Goal: Transaction & Acquisition: Book appointment/travel/reservation

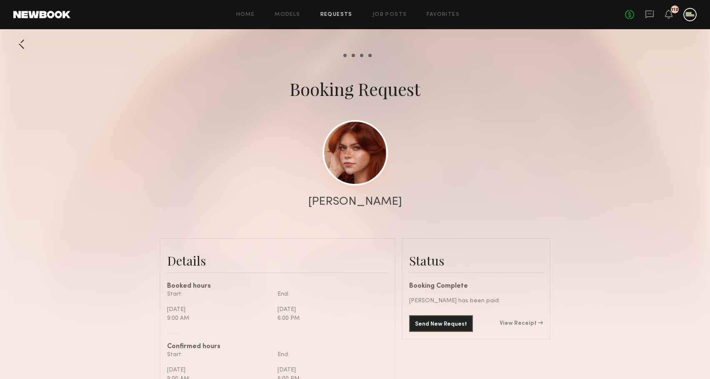
click at [359, 153] on link at bounding box center [354, 152] width 65 height 65
click at [669, 11] on icon at bounding box center [668, 14] width 7 height 6
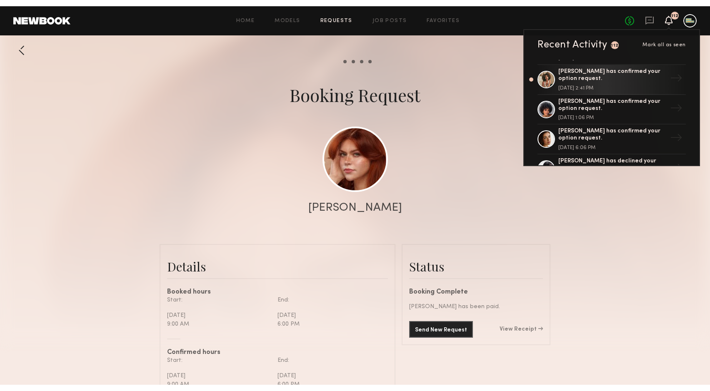
scroll to position [56, 0]
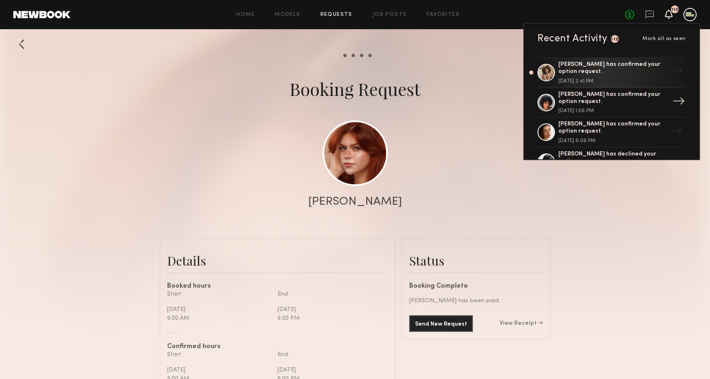
click at [543, 96] on div at bounding box center [545, 102] width 17 height 17
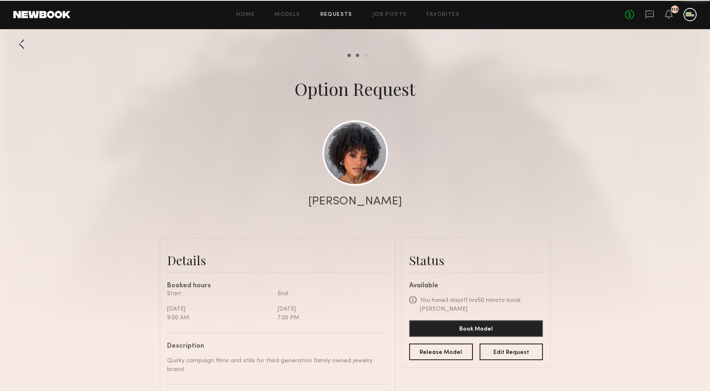
scroll to position [1012, 0]
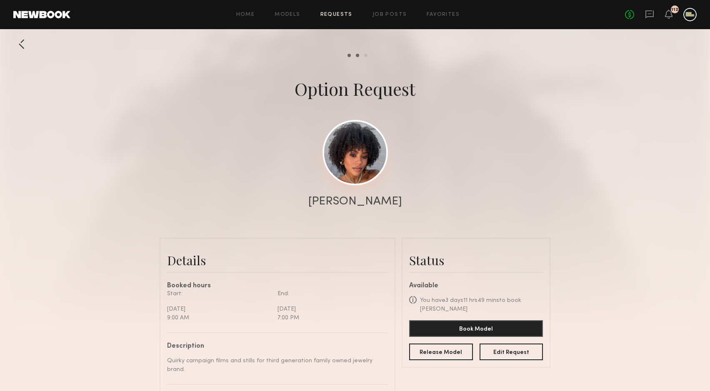
click at [357, 165] on link at bounding box center [354, 152] width 65 height 65
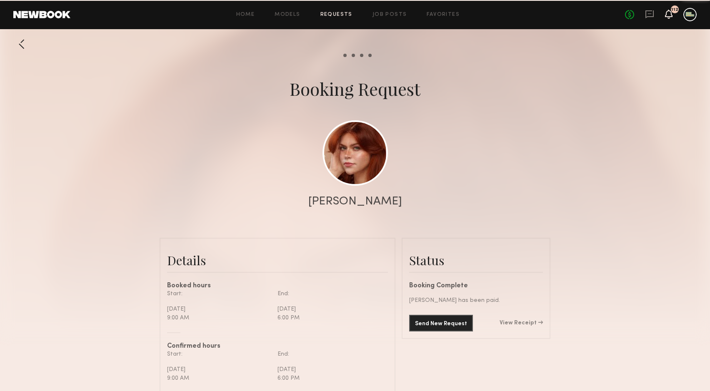
scroll to position [1809, 0]
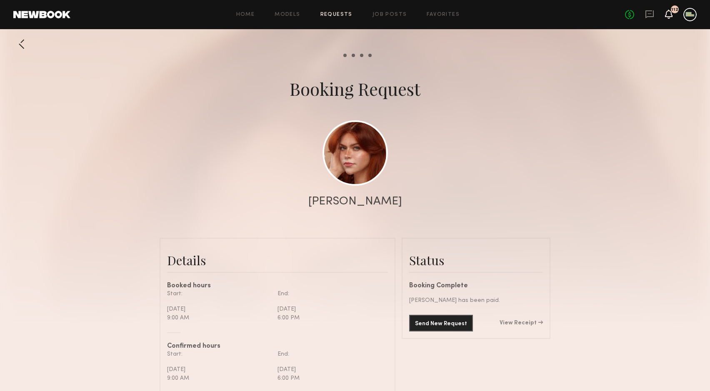
click at [669, 15] on icon at bounding box center [668, 14] width 7 height 6
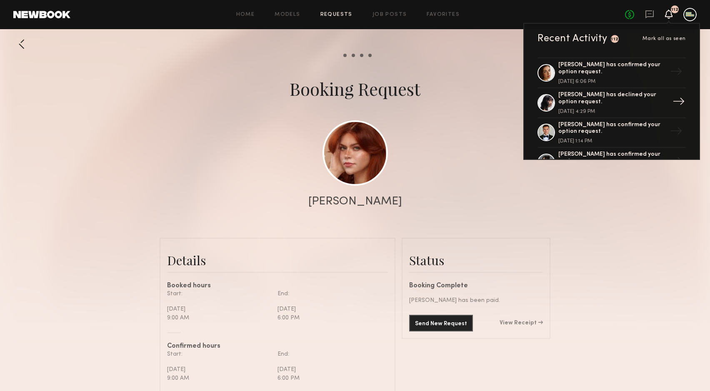
scroll to position [131, 0]
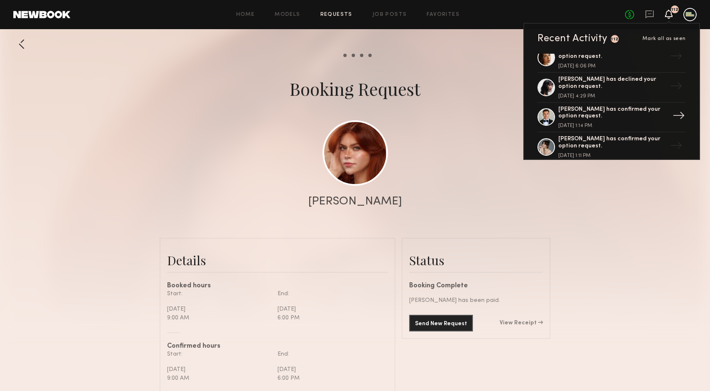
click at [543, 112] on div at bounding box center [545, 116] width 17 height 17
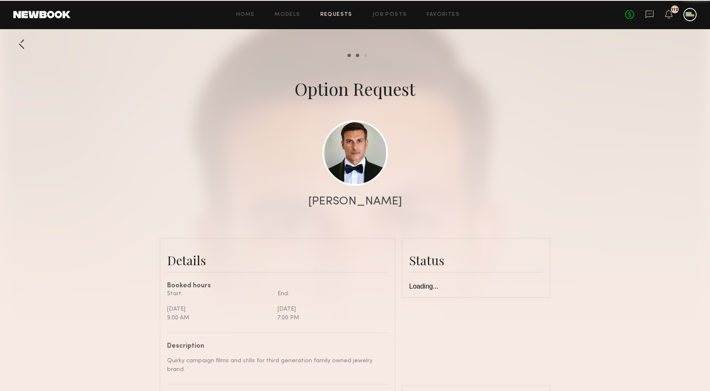
scroll to position [635, 0]
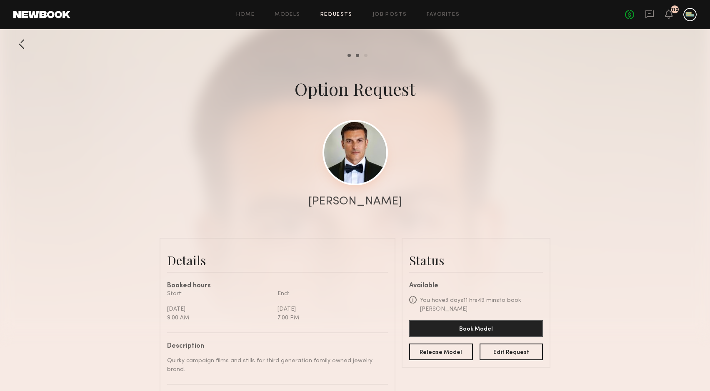
click at [356, 157] on link at bounding box center [354, 152] width 65 height 65
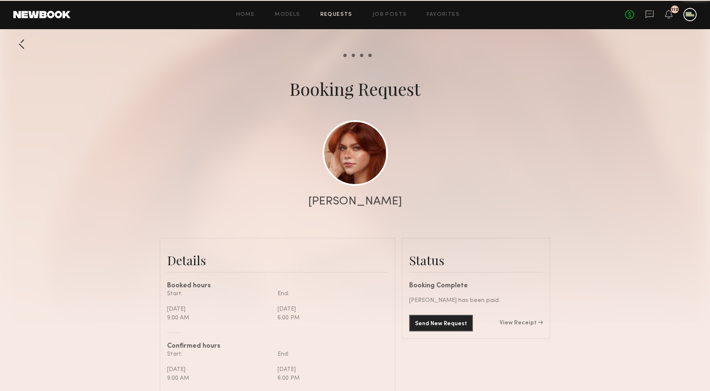
scroll to position [1809, 0]
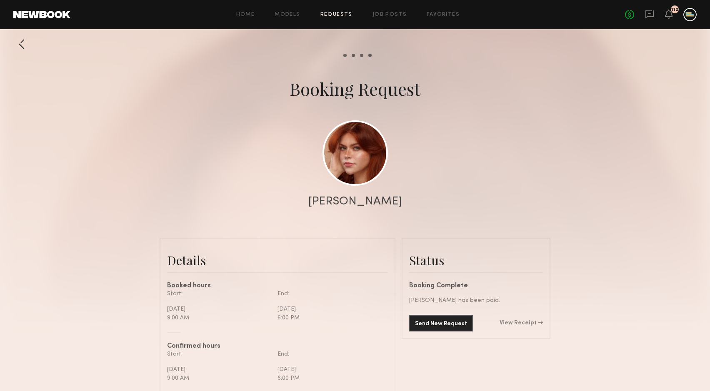
click at [663, 12] on div "No fees up to $5,000 112" at bounding box center [661, 14] width 72 height 13
click at [666, 12] on icon at bounding box center [668, 14] width 7 height 6
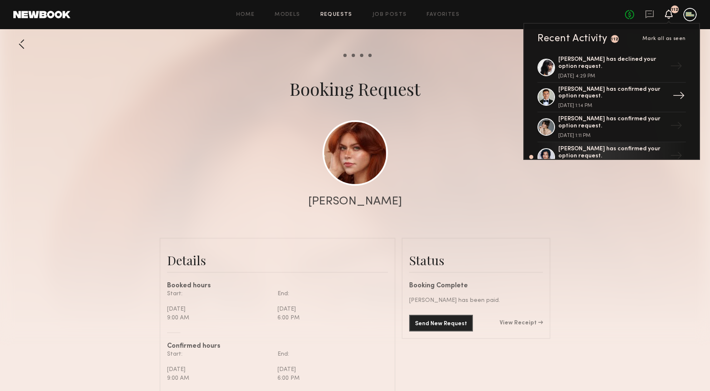
scroll to position [153, 0]
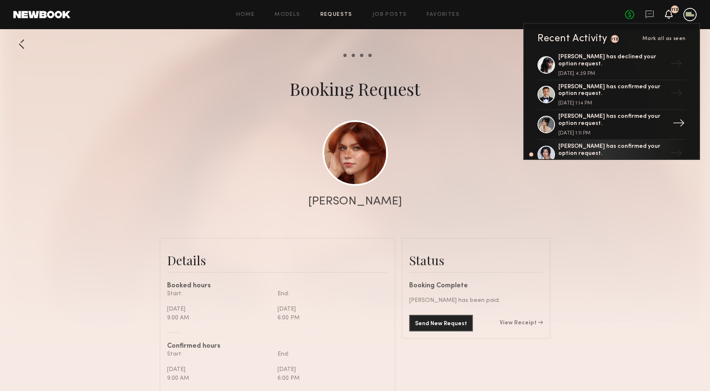
click at [544, 118] on div at bounding box center [545, 124] width 17 height 17
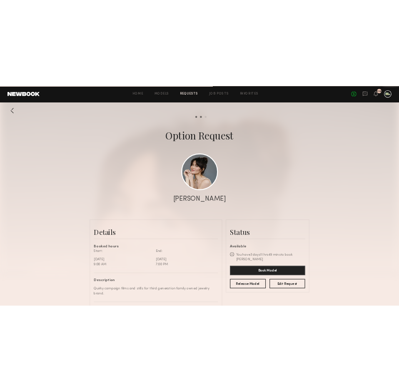
scroll to position [786, 0]
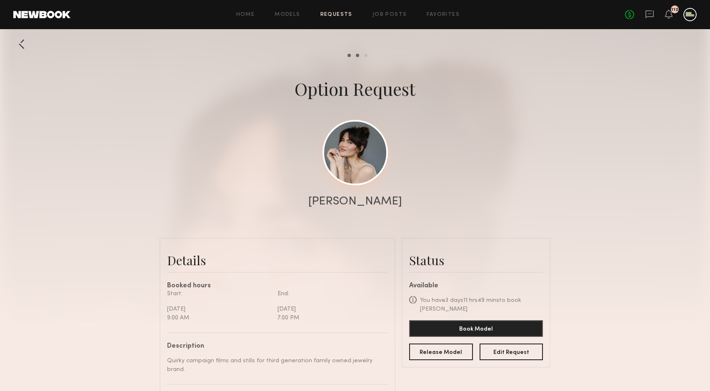
click at [356, 166] on link at bounding box center [354, 152] width 65 height 65
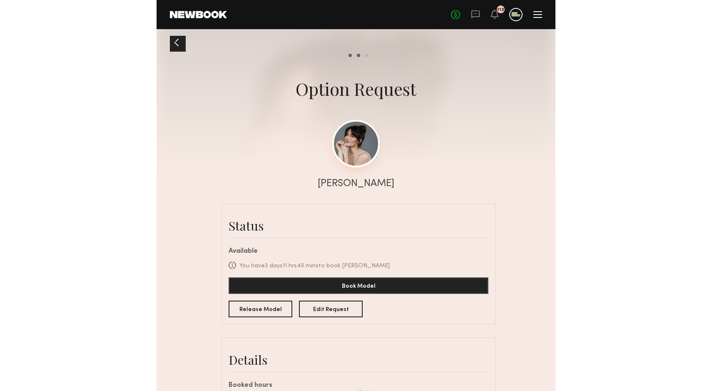
scroll to position [537, 0]
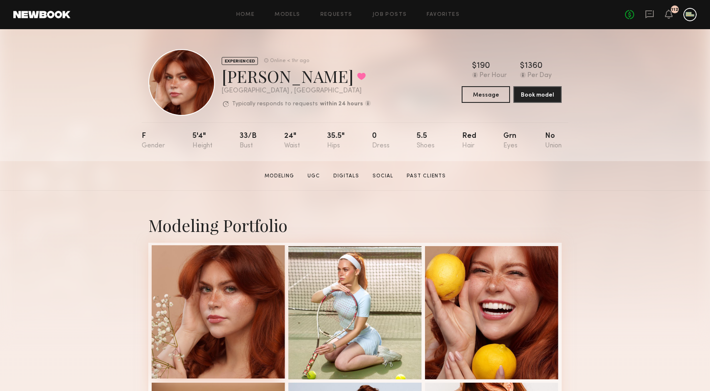
click at [239, 297] on div at bounding box center [218, 311] width 133 height 133
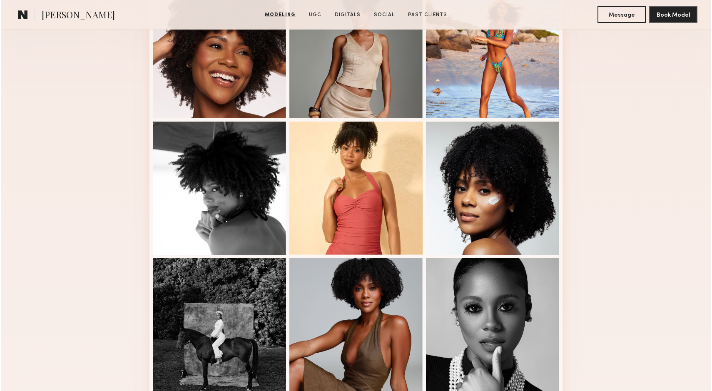
scroll to position [132, 0]
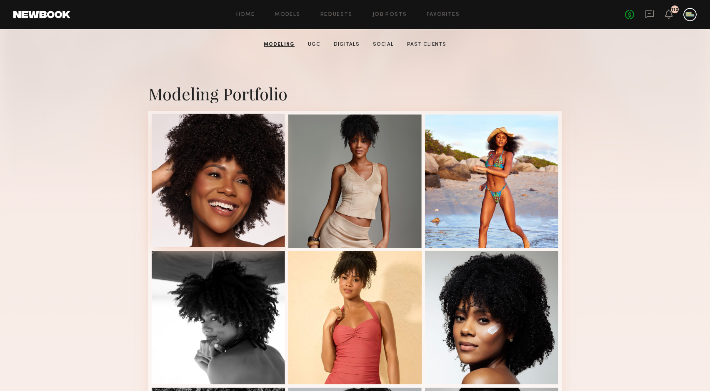
click at [223, 176] on div at bounding box center [218, 180] width 133 height 133
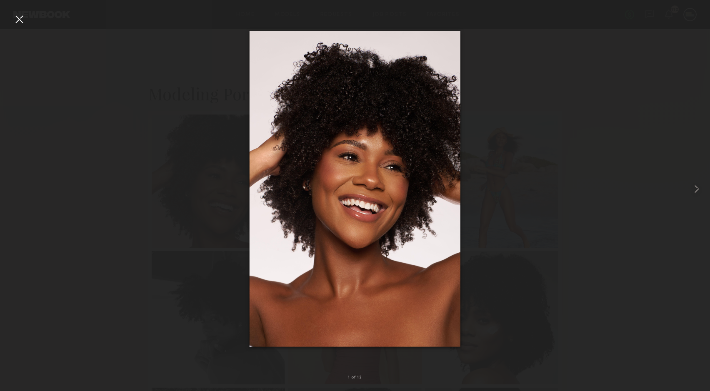
drag, startPoint x: 588, startPoint y: 115, endPoint x: 574, endPoint y: 48, distance: 68.0
click at [574, 48] on div at bounding box center [355, 188] width 710 height 351
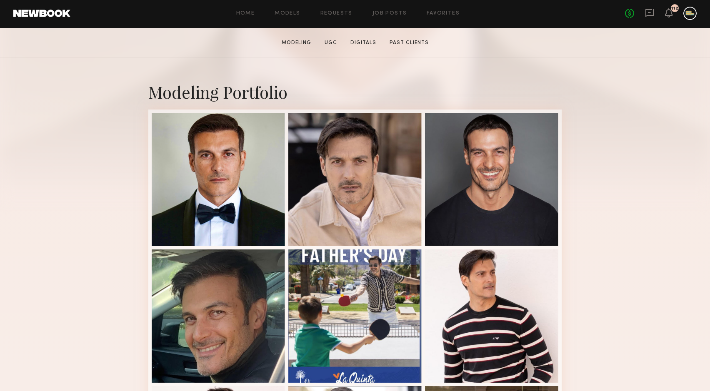
scroll to position [138, 0]
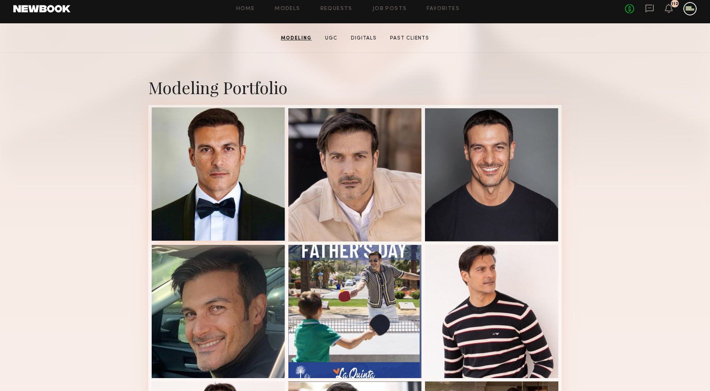
click at [224, 192] on div at bounding box center [218, 173] width 133 height 133
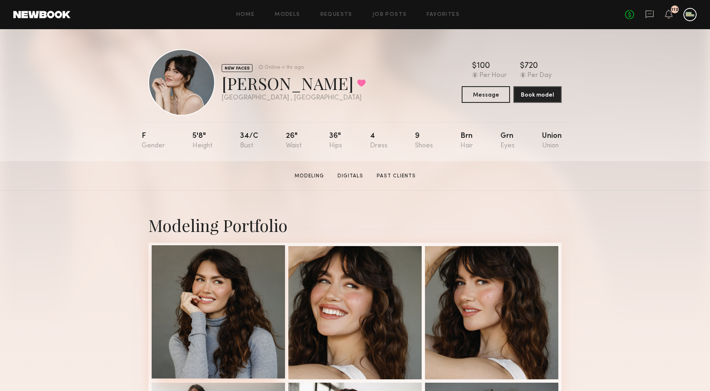
click at [232, 298] on div at bounding box center [218, 311] width 133 height 133
